Goal: Feedback & Contribution: Contribute content

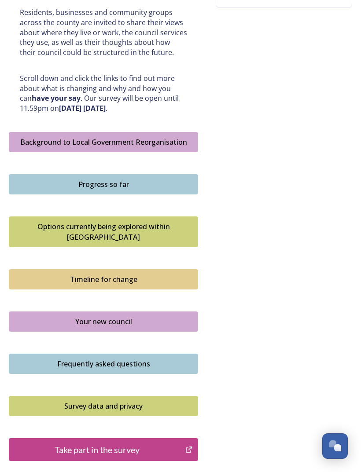
scroll to position [435, 0]
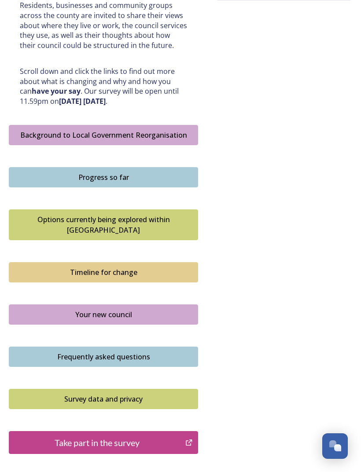
click at [135, 436] on div "Take part in the survey" at bounding box center [97, 442] width 167 height 13
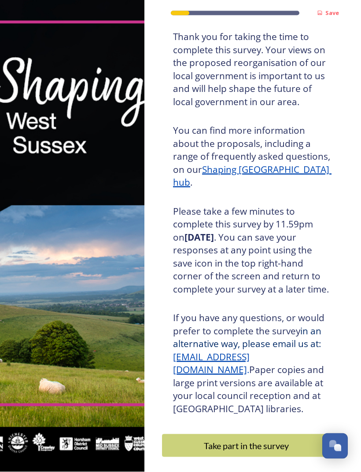
scroll to position [28, 0]
click at [275, 439] on div "Take part in the survey" at bounding box center [246, 445] width 159 height 13
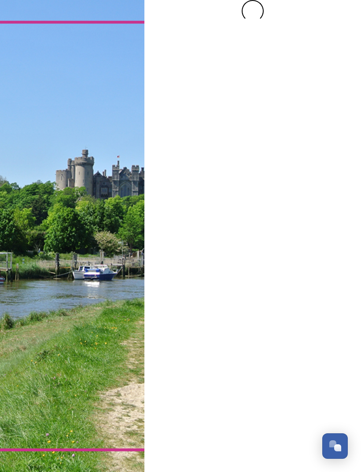
scroll to position [0, 0]
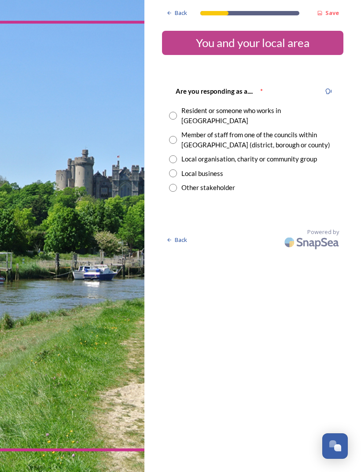
click at [178, 109] on div "Resident or someone who works in [GEOGRAPHIC_DATA]" at bounding box center [252, 116] width 167 height 20
radio input "true"
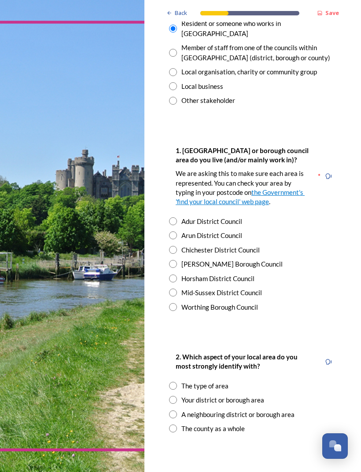
scroll to position [88, 0]
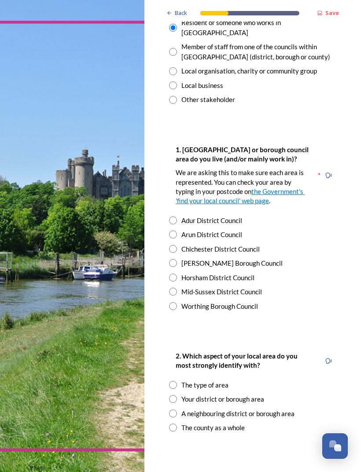
click at [174, 230] on input "radio" at bounding box center [173, 234] width 8 height 8
radio input "true"
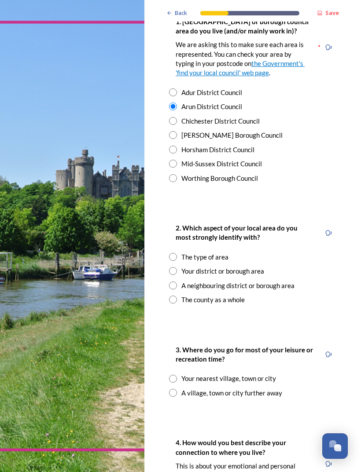
scroll to position [216, 0]
click at [170, 267] on input "radio" at bounding box center [173, 271] width 8 height 8
radio input "true"
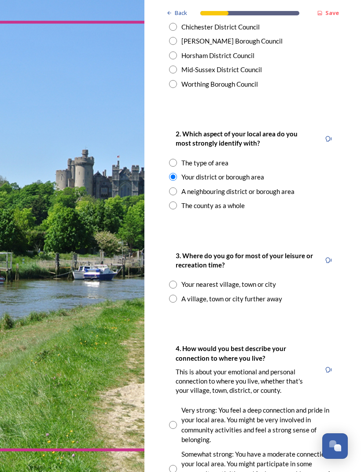
scroll to position [313, 0]
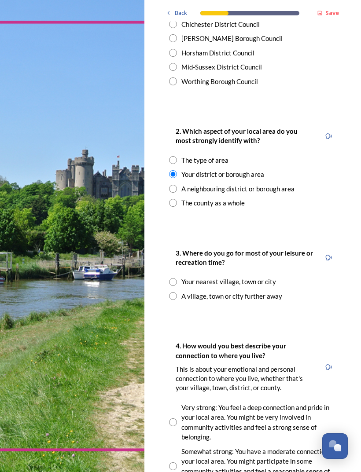
click at [172, 278] on input "radio" at bounding box center [173, 282] width 8 height 8
radio input "true"
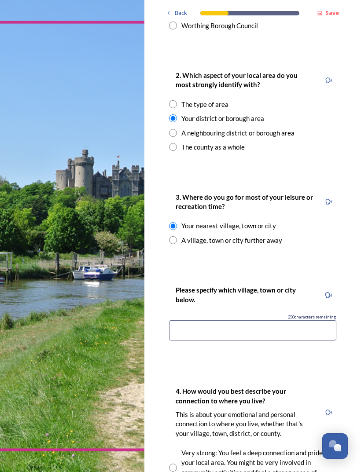
scroll to position [375, 0]
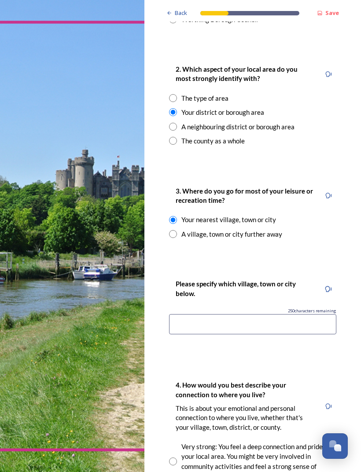
click at [227, 314] on input at bounding box center [252, 324] width 167 height 20
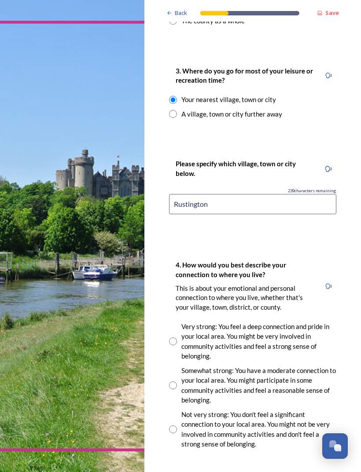
scroll to position [494, 0]
click at [241, 194] on input "Rustington" at bounding box center [252, 204] width 167 height 20
type input "R"
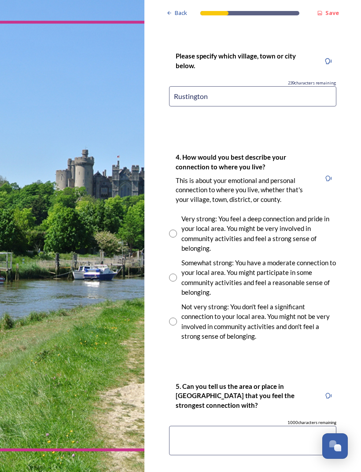
scroll to position [604, 0]
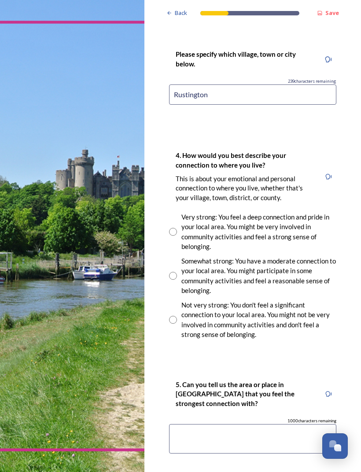
type input "Rustington"
click at [175, 228] on input "radio" at bounding box center [173, 232] width 8 height 8
radio input "true"
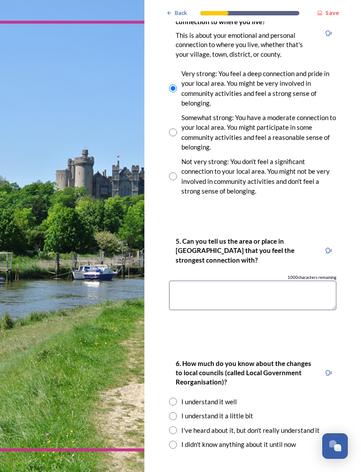
scroll to position [748, 0]
click at [218, 281] on textarea at bounding box center [252, 295] width 167 height 29
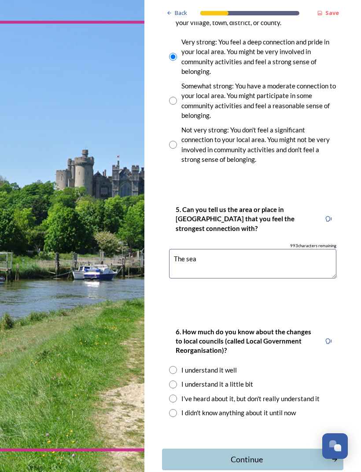
scroll to position [779, 0]
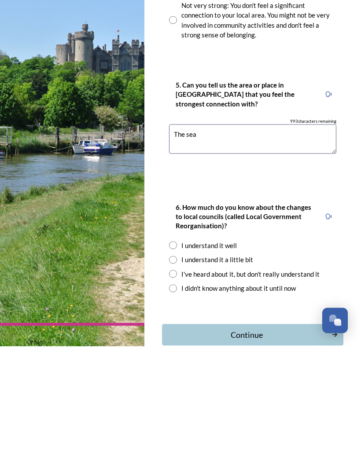
type textarea "The sea"
click at [176, 381] on input "radio" at bounding box center [173, 385] width 8 height 8
radio input "true"
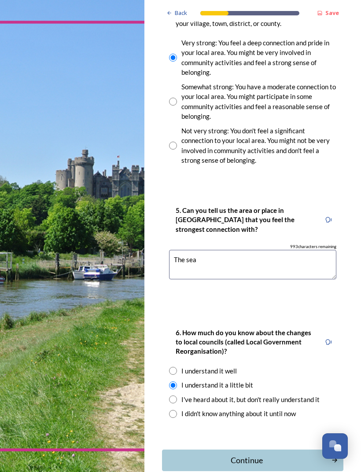
click at [252, 454] on div "Continue" at bounding box center [247, 460] width 160 height 12
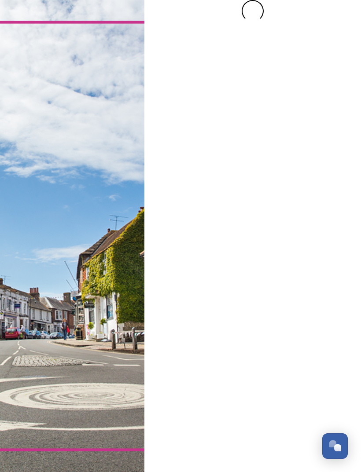
scroll to position [0, 0]
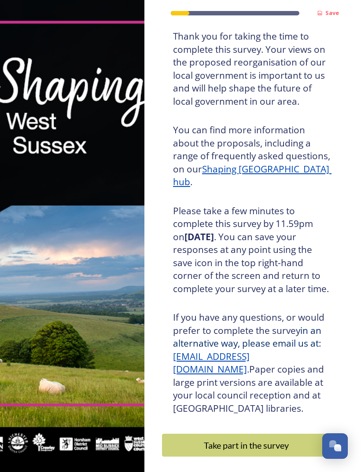
scroll to position [58, 0]
click at [239, 439] on div "Take part in the survey" at bounding box center [246, 445] width 159 height 13
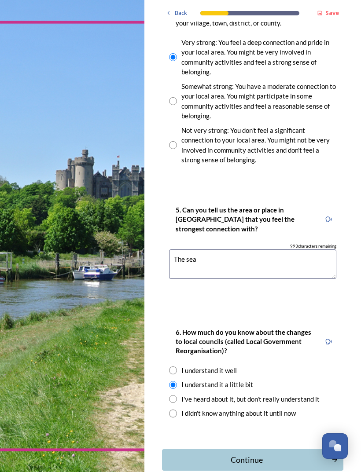
scroll to position [778, 0]
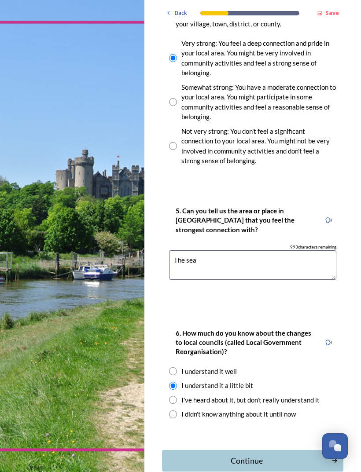
click at [246, 455] on div "Continue" at bounding box center [247, 461] width 160 height 12
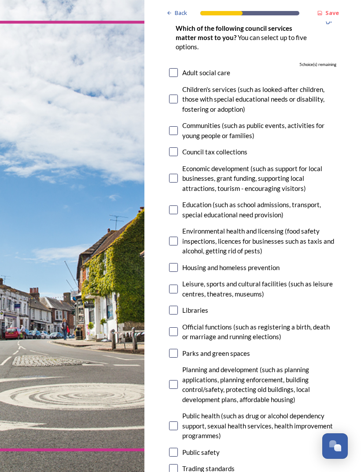
scroll to position [95, 0]
click at [174, 174] on input "checkbox" at bounding box center [173, 178] width 9 height 9
checkbox input "true"
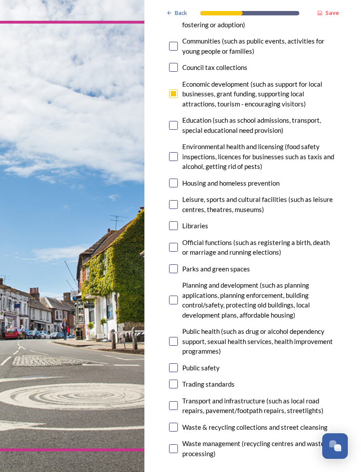
scroll to position [181, 0]
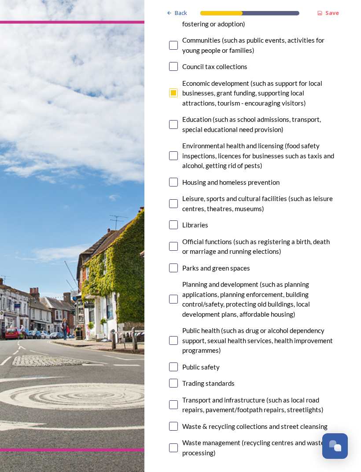
click at [176, 220] on input "checkbox" at bounding box center [173, 224] width 9 height 9
checkbox input "true"
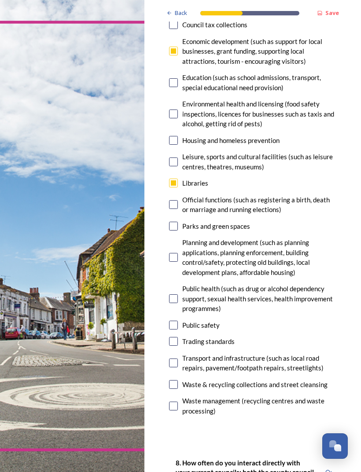
scroll to position [223, 0]
click at [170, 221] on input "checkbox" at bounding box center [173, 225] width 9 height 9
checkbox input "true"
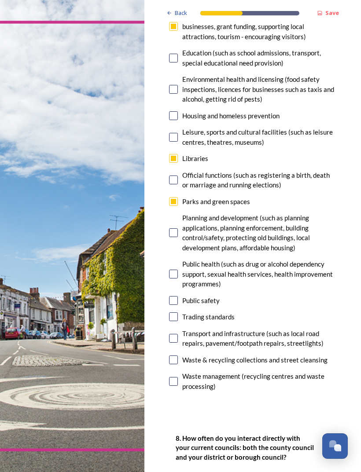
scroll to position [248, 0]
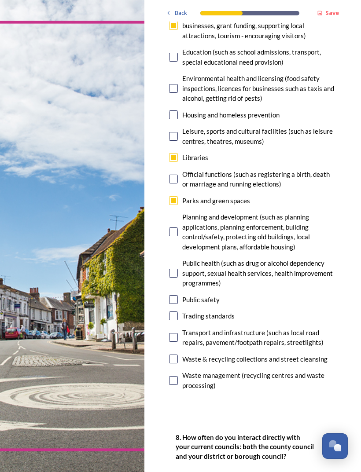
click at [174, 227] on input "checkbox" at bounding box center [173, 231] width 9 height 9
checkbox input "true"
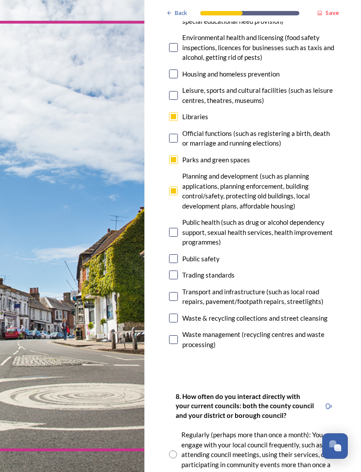
scroll to position [290, 0]
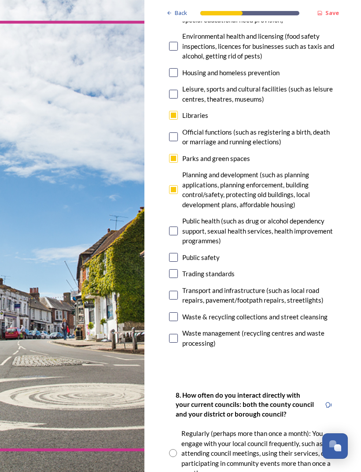
click at [172, 253] on input "checkbox" at bounding box center [173, 257] width 9 height 9
checkbox input "true"
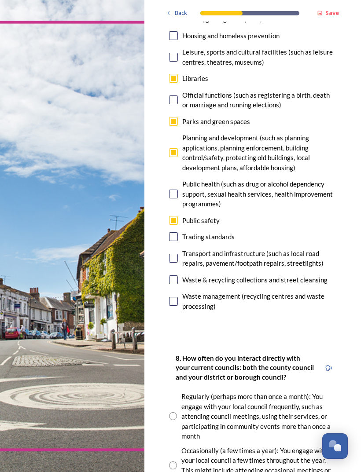
scroll to position [327, 0]
click at [174, 254] on input "checkbox" at bounding box center [173, 258] width 9 height 9
click at [176, 254] on input "checkbox" at bounding box center [173, 258] width 9 height 9
checkbox input "false"
click at [172, 74] on input "checkbox" at bounding box center [173, 78] width 9 height 9
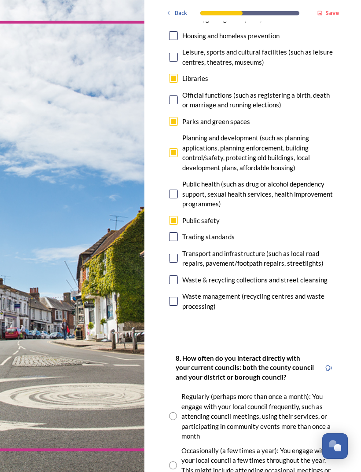
checkbox input "false"
click at [176, 254] on input "checkbox" at bounding box center [173, 258] width 9 height 9
checkbox input "true"
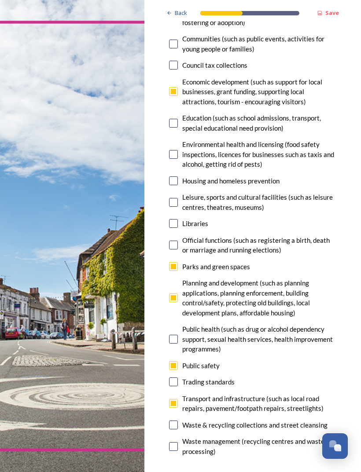
scroll to position [184, 0]
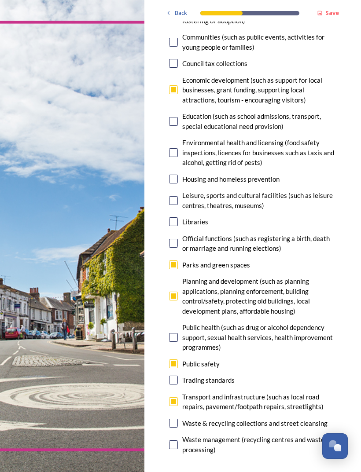
click at [172, 85] on input "checkbox" at bounding box center [173, 89] width 9 height 9
checkbox input "false"
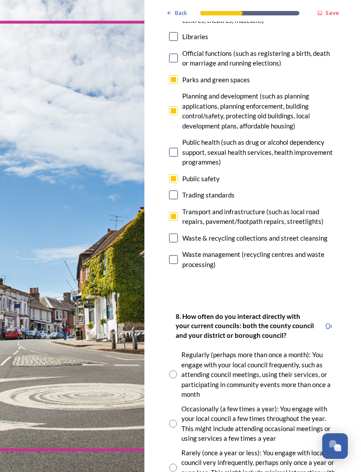
scroll to position [369, 0]
click at [177, 234] on input "checkbox" at bounding box center [173, 238] width 9 height 9
checkbox input "true"
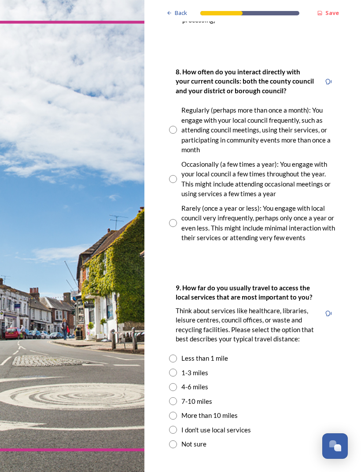
scroll to position [614, 0]
click at [176, 219] on input "radio" at bounding box center [173, 223] width 8 height 8
radio input "true"
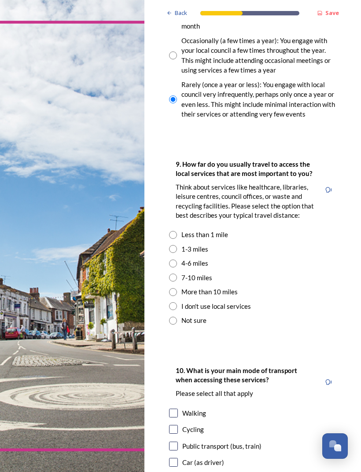
scroll to position [741, 0]
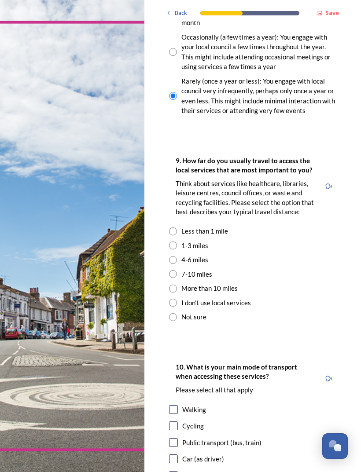
click at [179, 241] on div "1-3 miles" at bounding box center [252, 246] width 167 height 10
radio input "true"
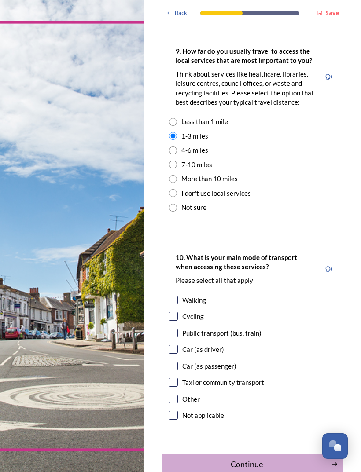
scroll to position [850, 0]
click at [176, 296] on input "checkbox" at bounding box center [173, 300] width 9 height 9
checkbox input "true"
click at [268, 459] on div "Continue" at bounding box center [247, 465] width 160 height 12
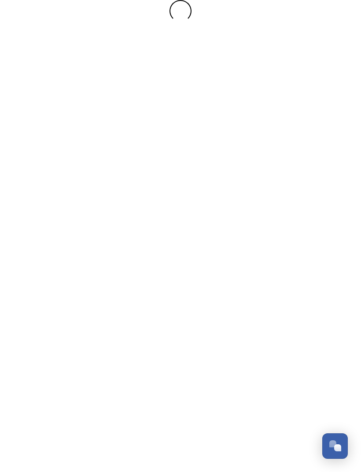
scroll to position [0, 0]
